Goal: Transaction & Acquisition: Purchase product/service

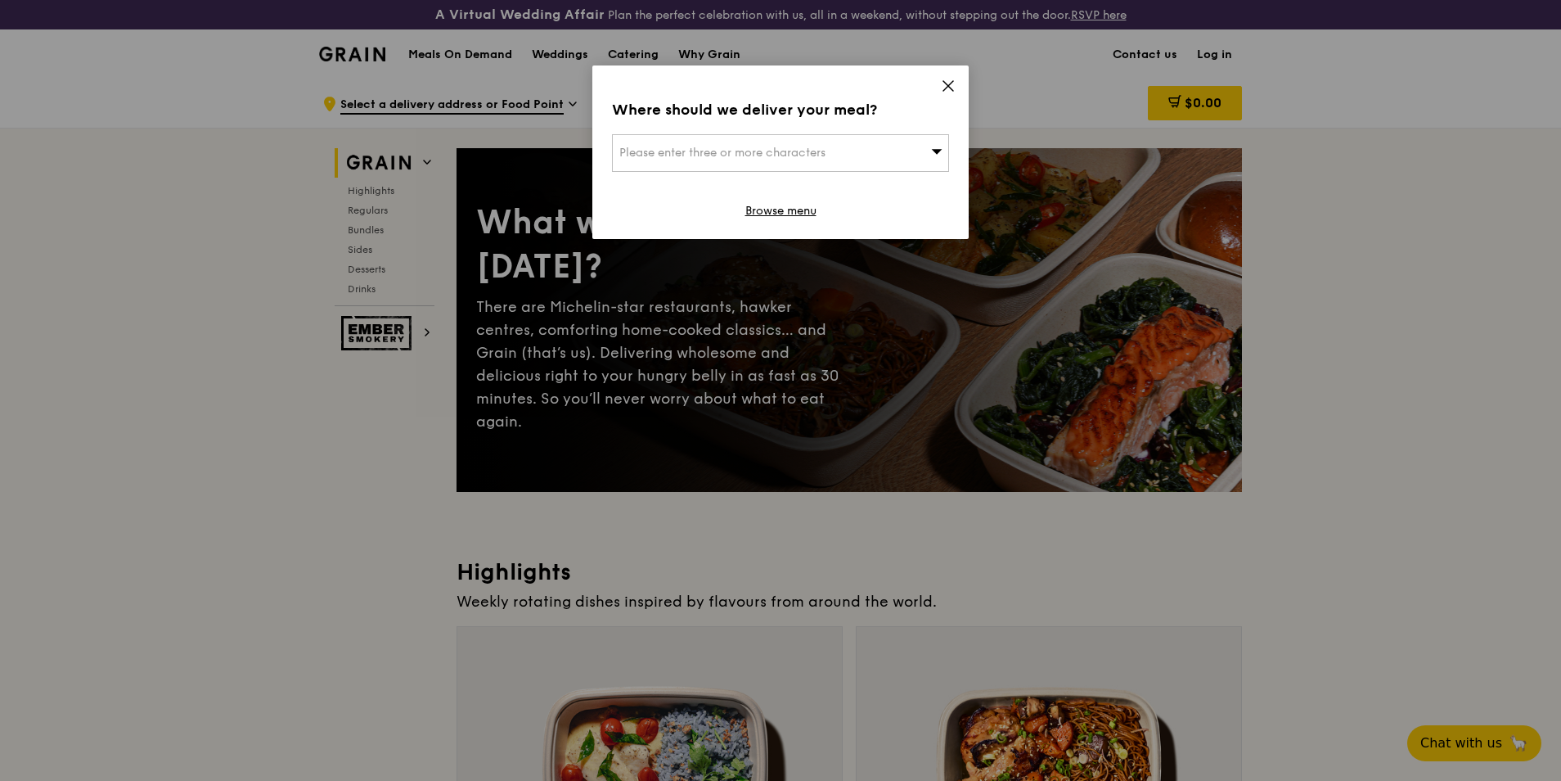
click at [947, 87] on icon at bounding box center [948, 86] width 10 height 10
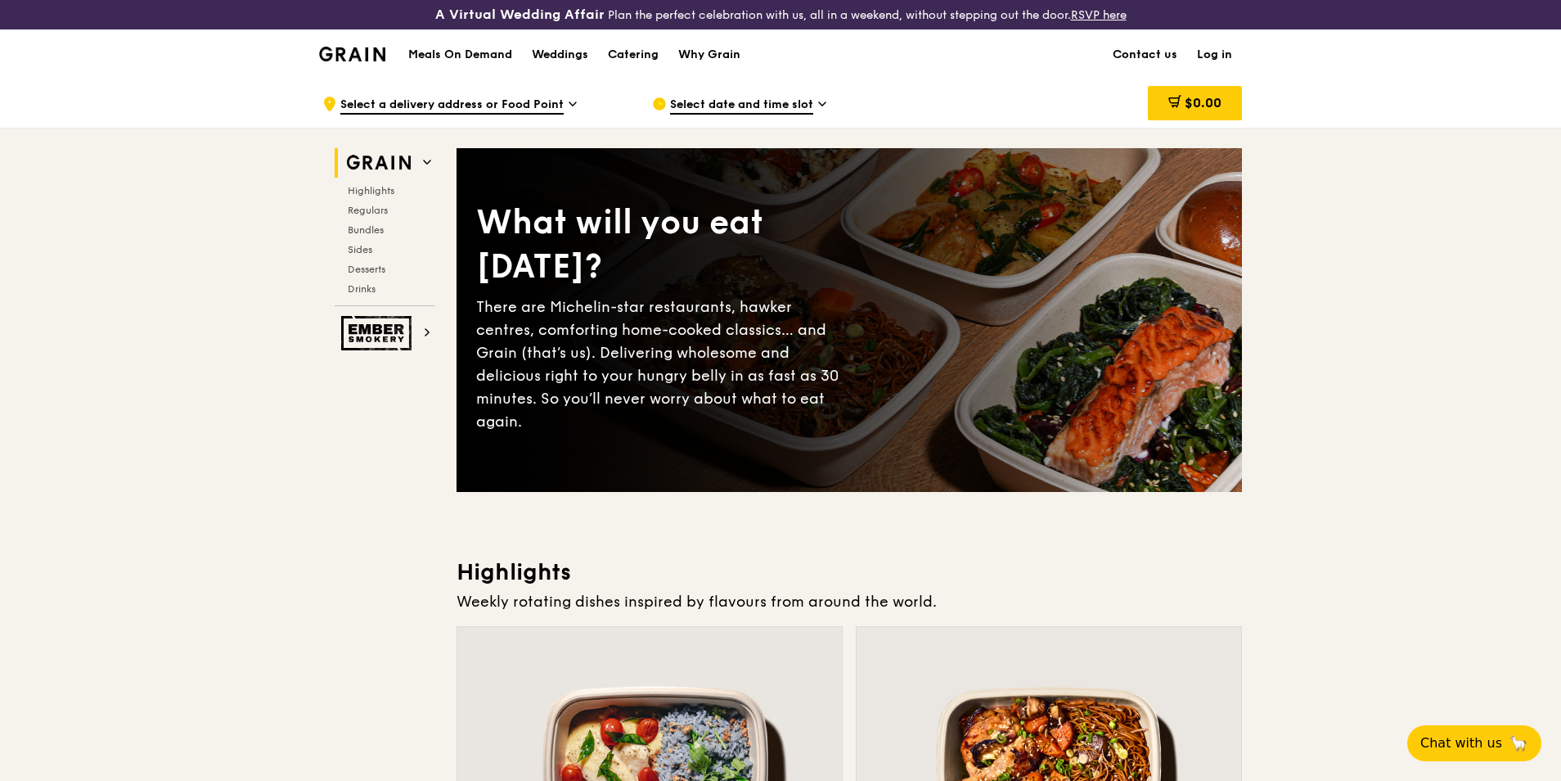
click at [721, 100] on span "Select date and time slot" at bounding box center [741, 106] width 143 height 18
click at [379, 193] on span "Highlights" at bounding box center [374, 190] width 52 height 11
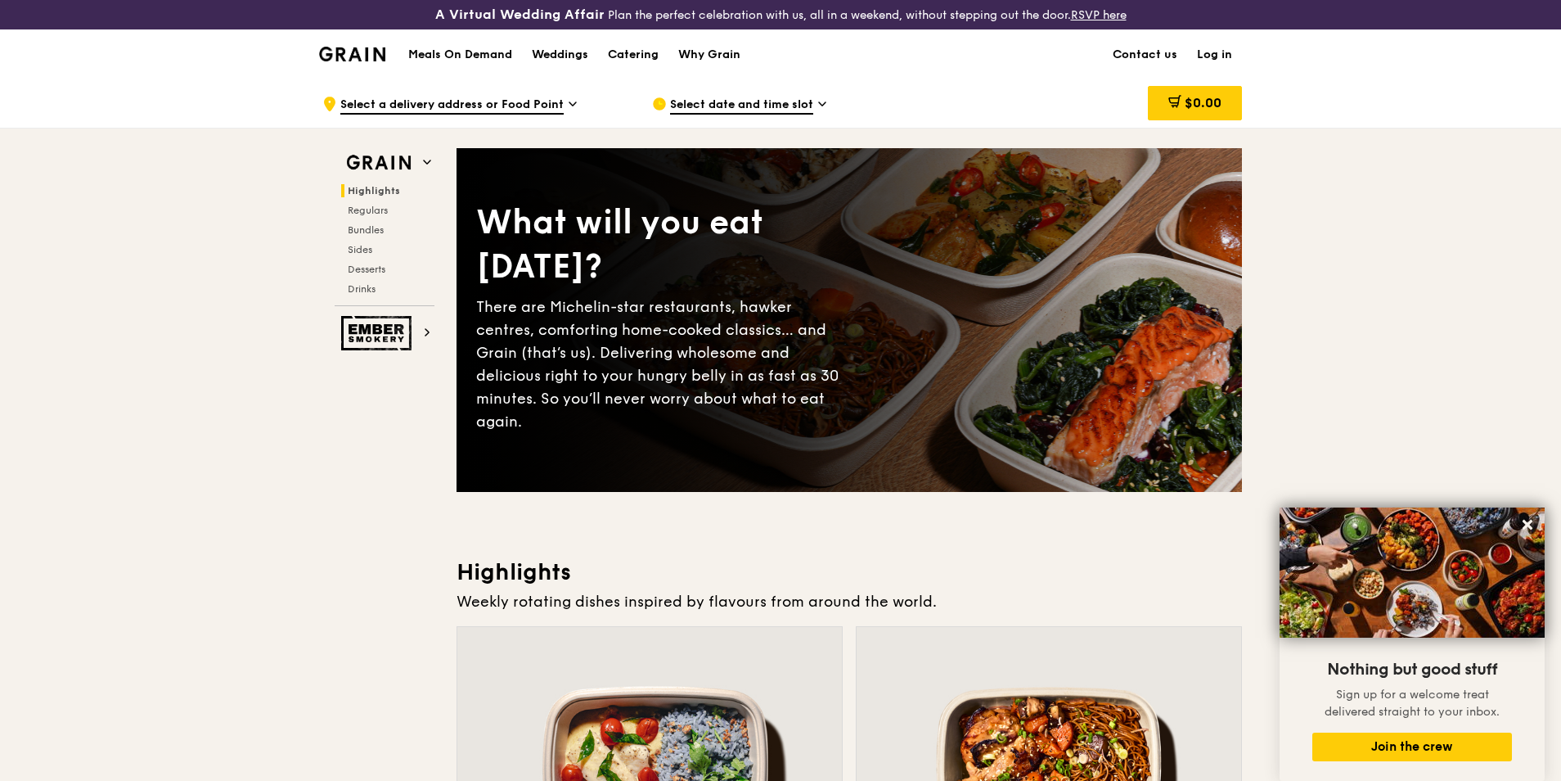
click at [490, 61] on h1 "Meals On Demand" at bounding box center [460, 55] width 104 height 16
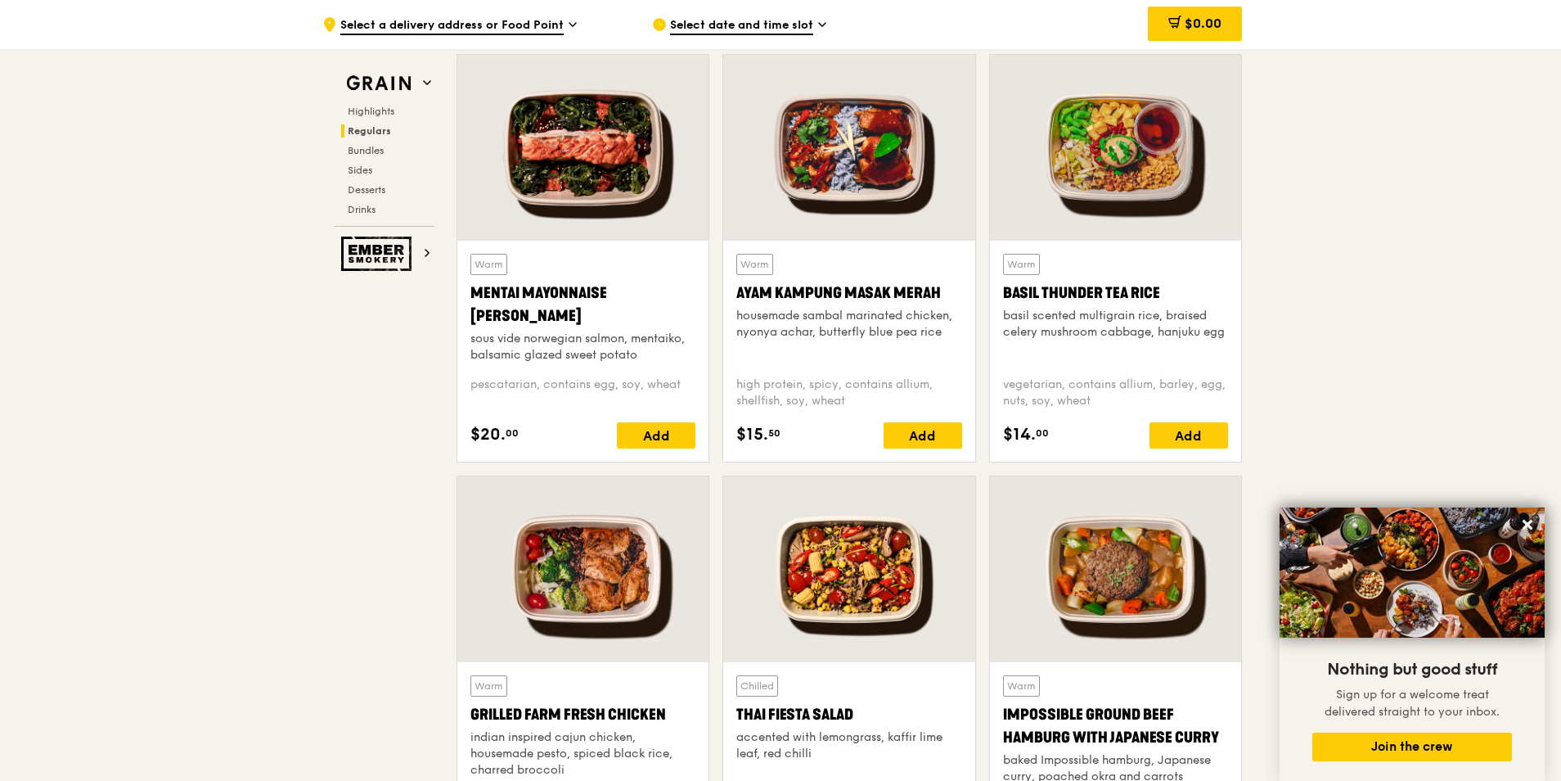
scroll to position [2045, 0]
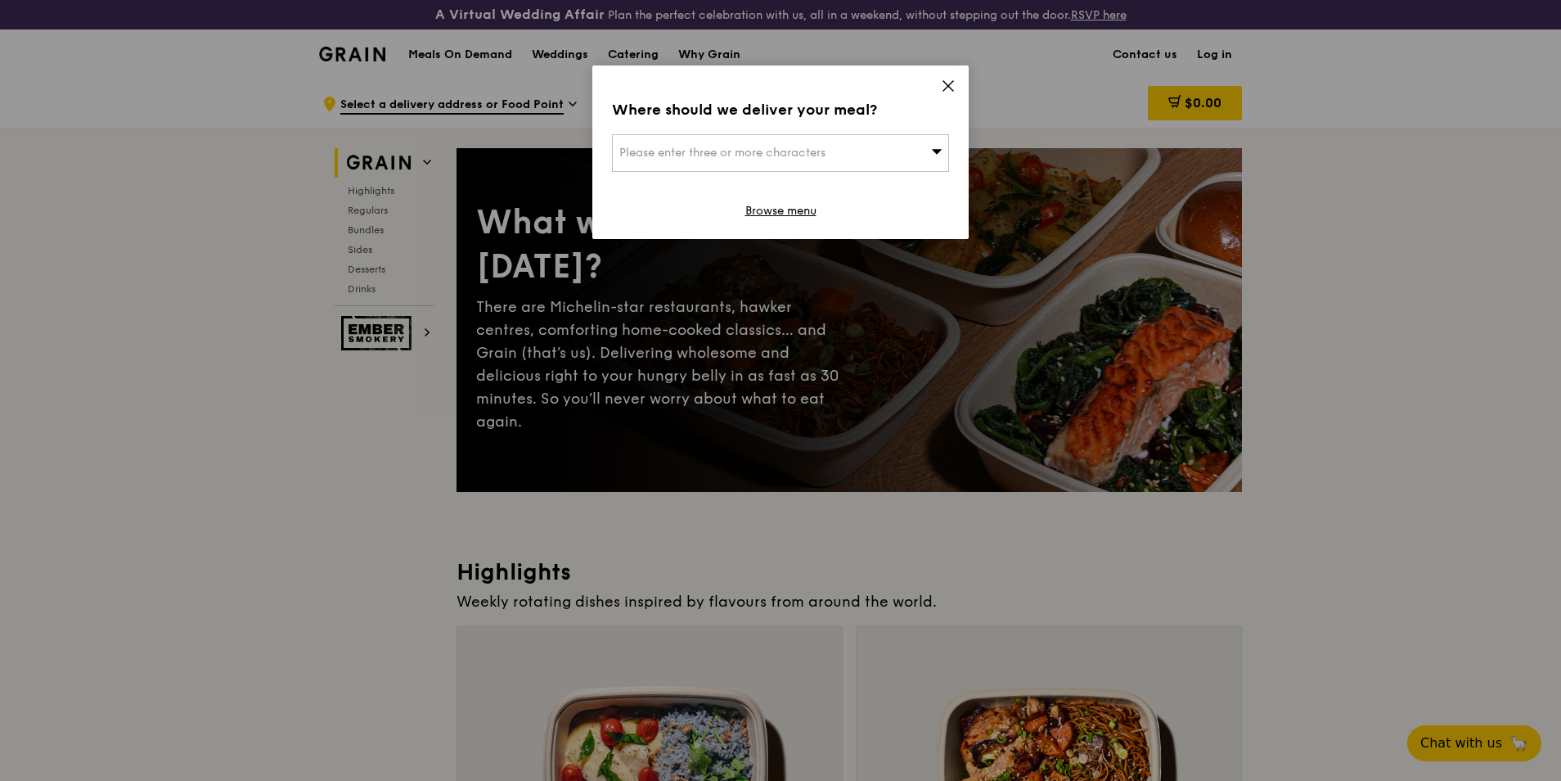
click at [954, 84] on icon at bounding box center [948, 86] width 15 height 15
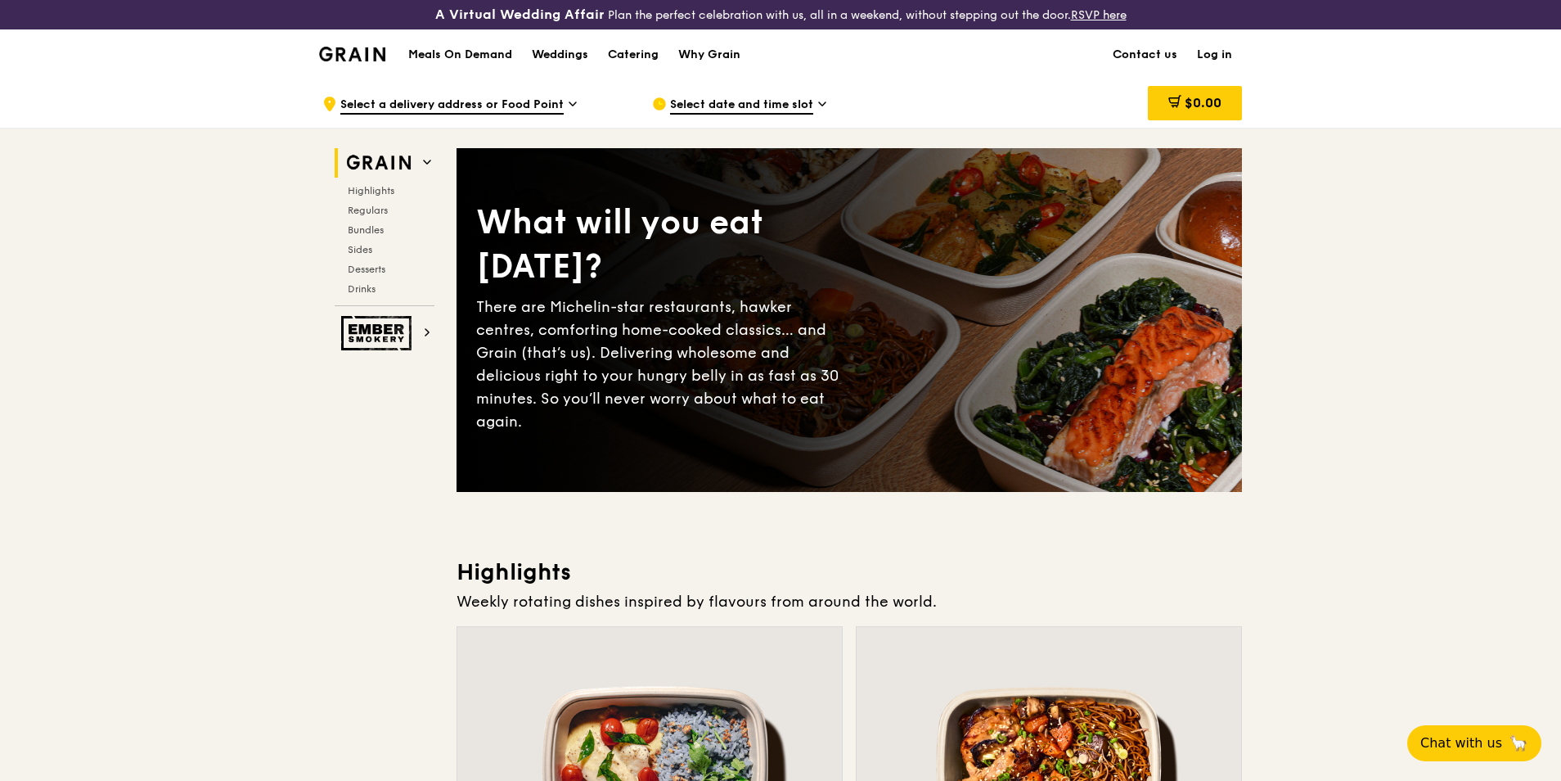
click at [385, 199] on div "Highlights Regulars Bundles Sides Desserts Drinks" at bounding box center [385, 239] width 100 height 111
click at [385, 188] on span "Highlights" at bounding box center [374, 190] width 52 height 11
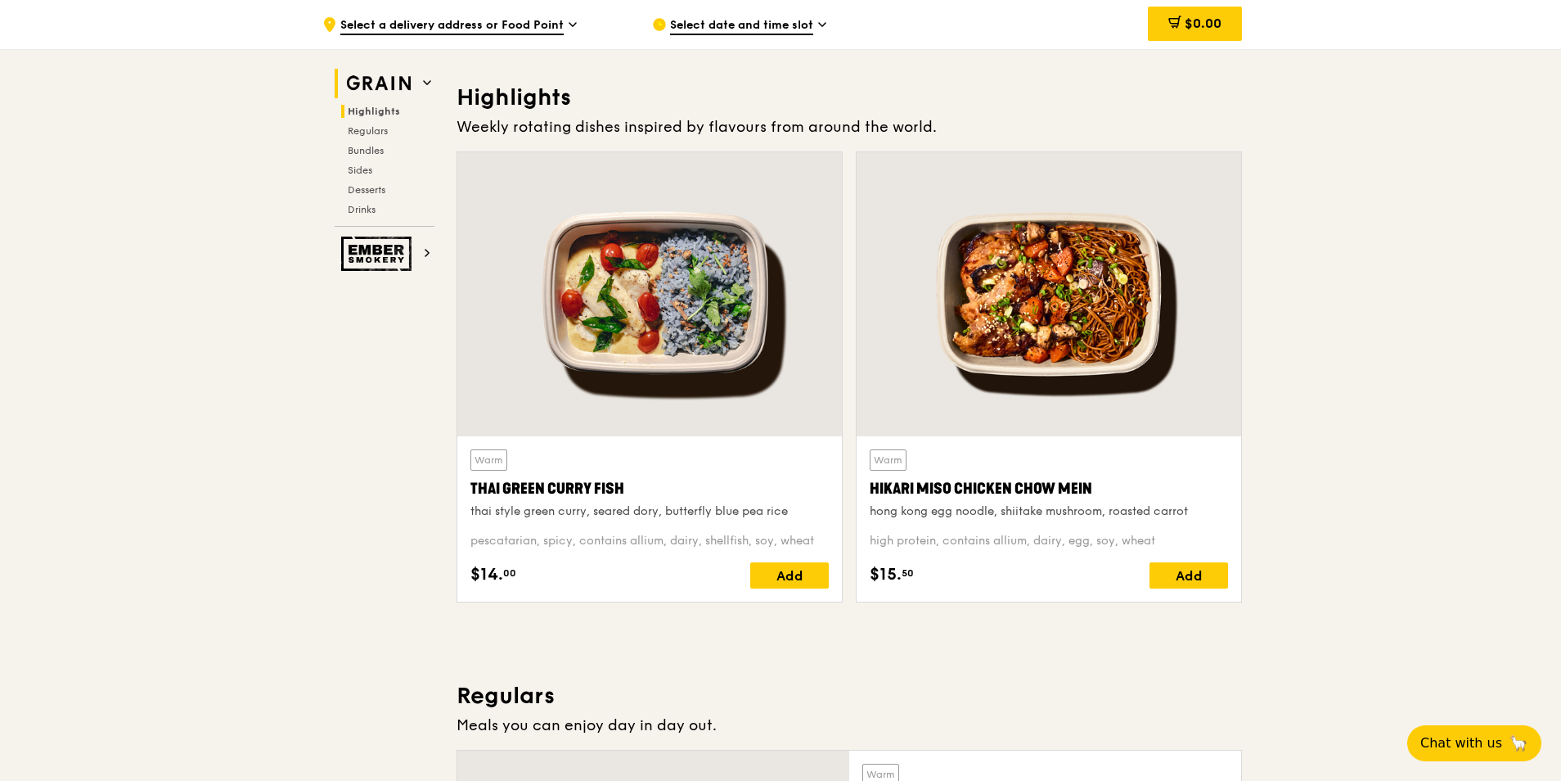
scroll to position [492, 0]
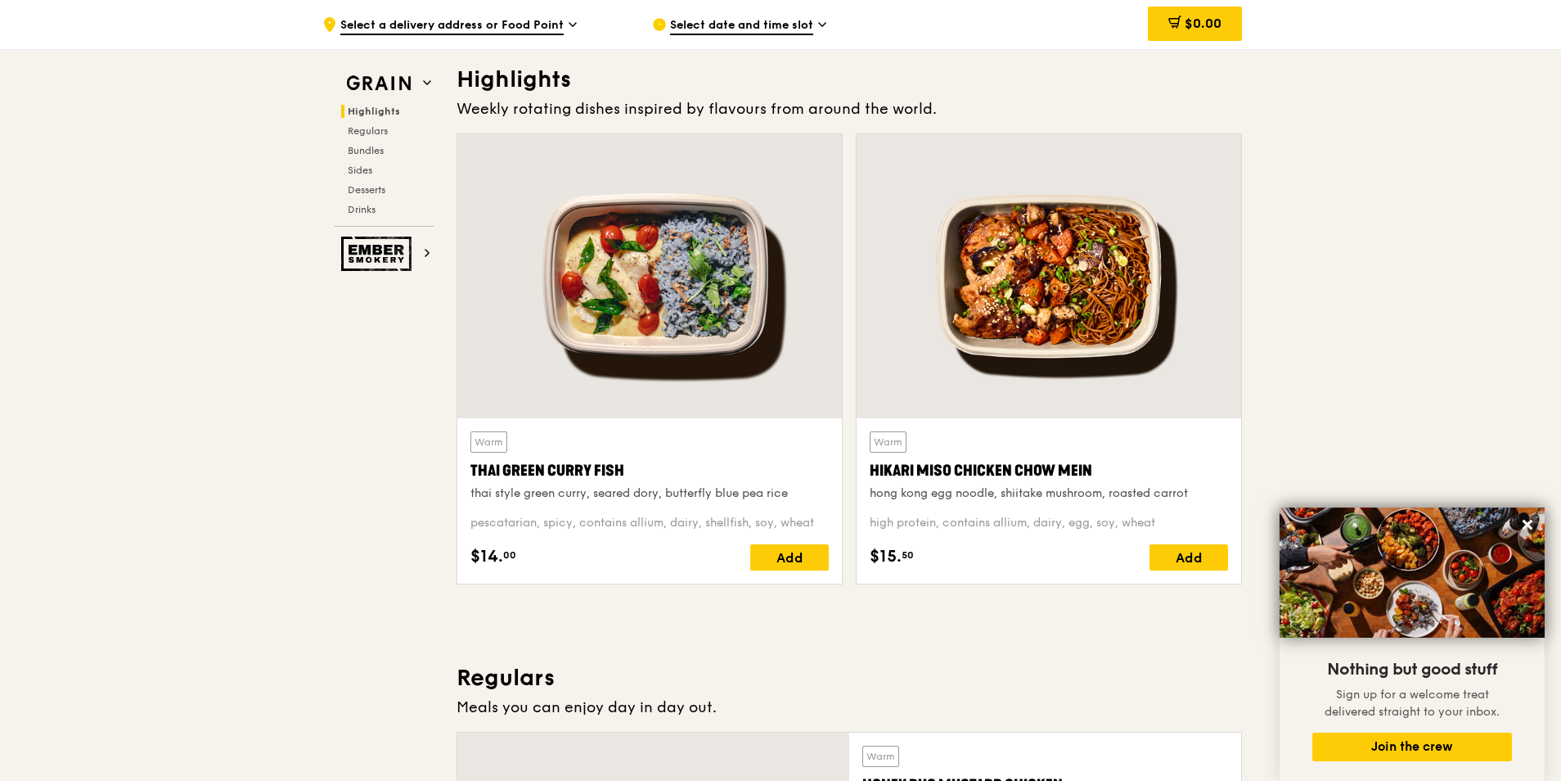
click at [732, 287] on div at bounding box center [649, 276] width 385 height 284
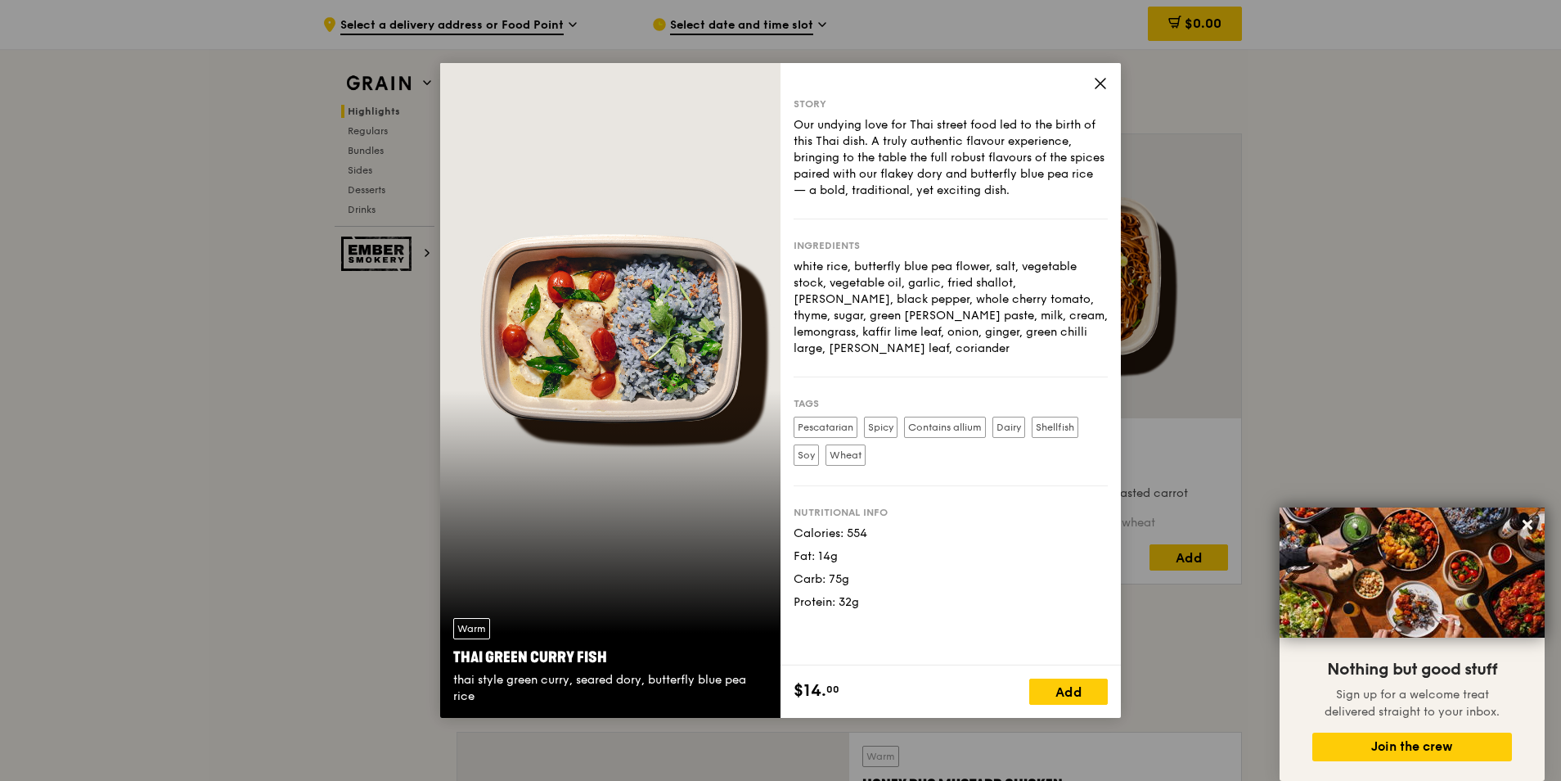
click at [1095, 80] on icon at bounding box center [1100, 83] width 15 height 15
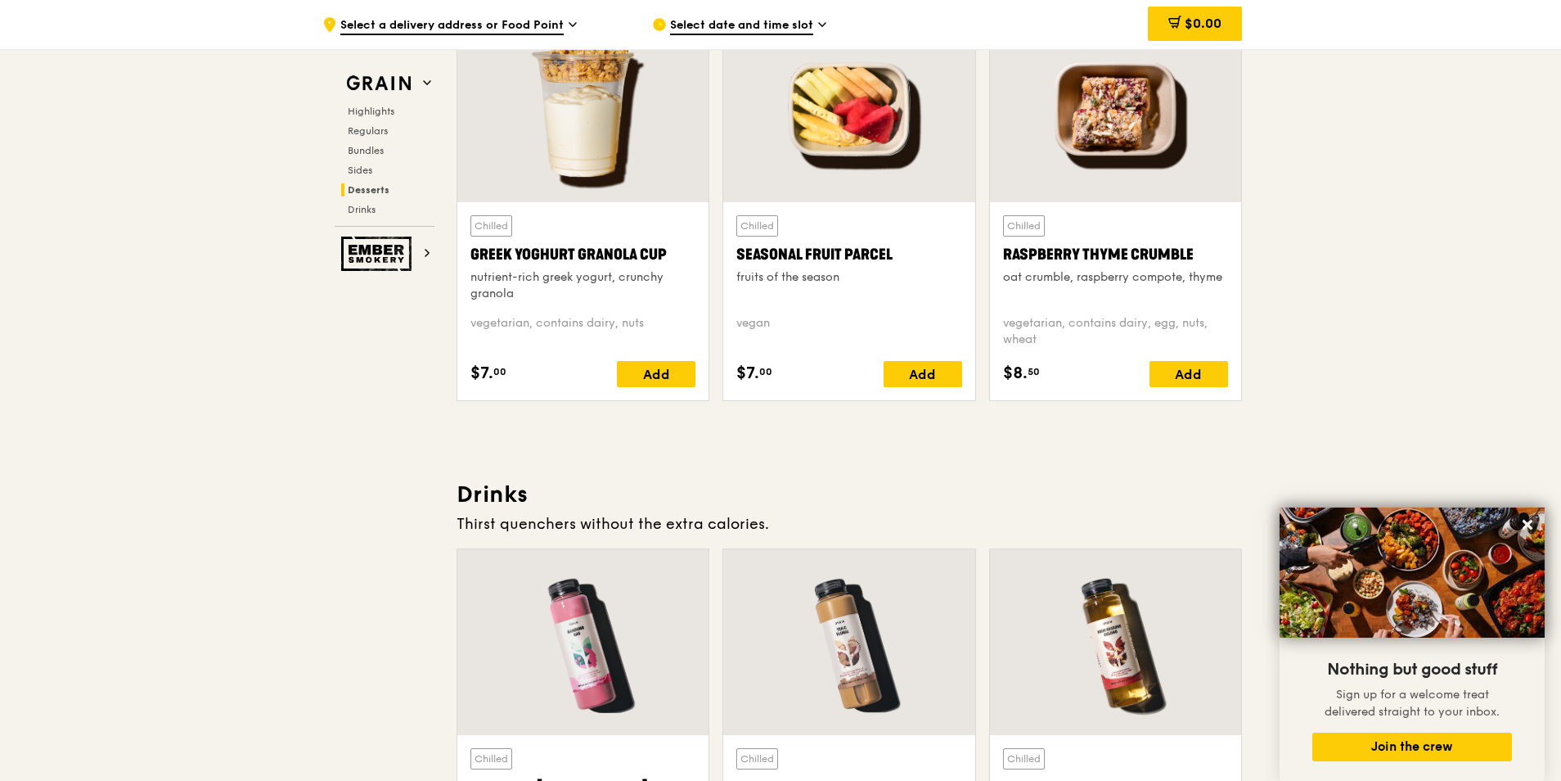
scroll to position [5401, 0]
